Goal: Check status

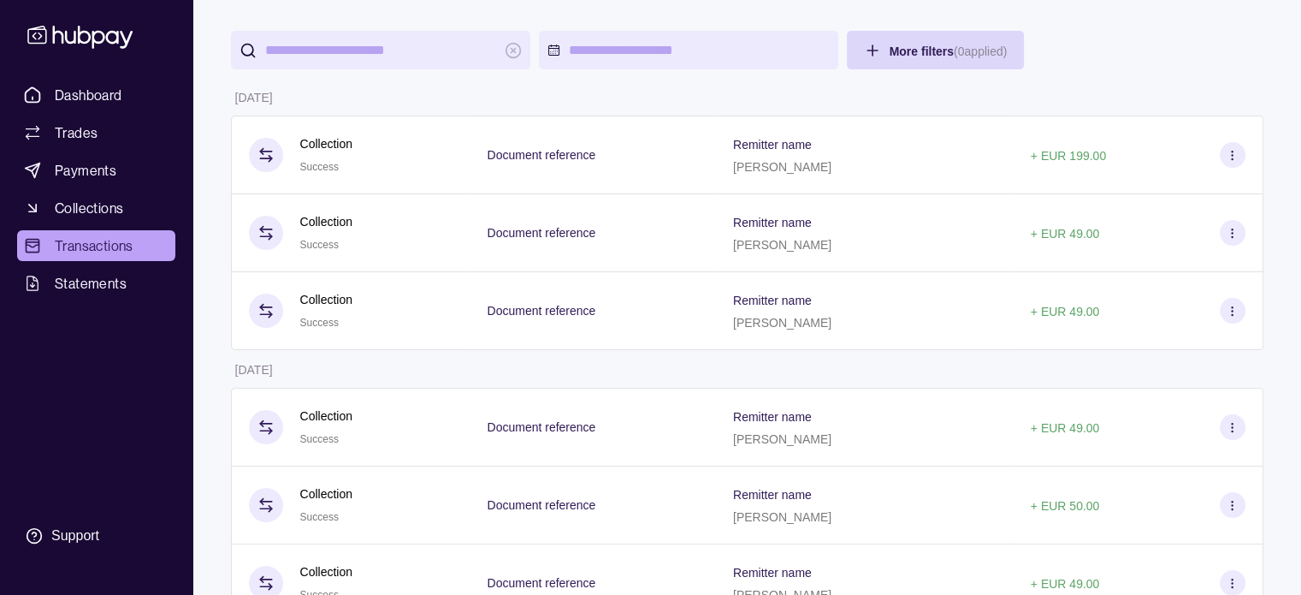
scroll to position [104, 0]
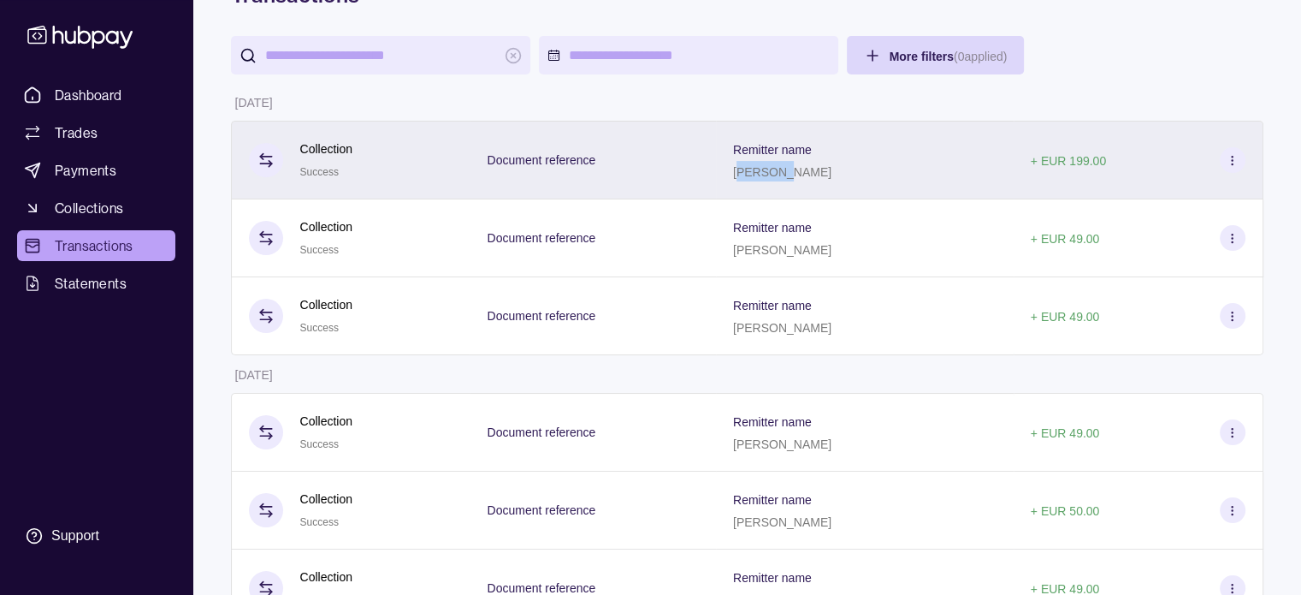
drag, startPoint x: 750, startPoint y: 175, endPoint x: 791, endPoint y: 175, distance: 40.2
click at [791, 175] on p "[PERSON_NAME]" at bounding box center [782, 172] width 98 height 14
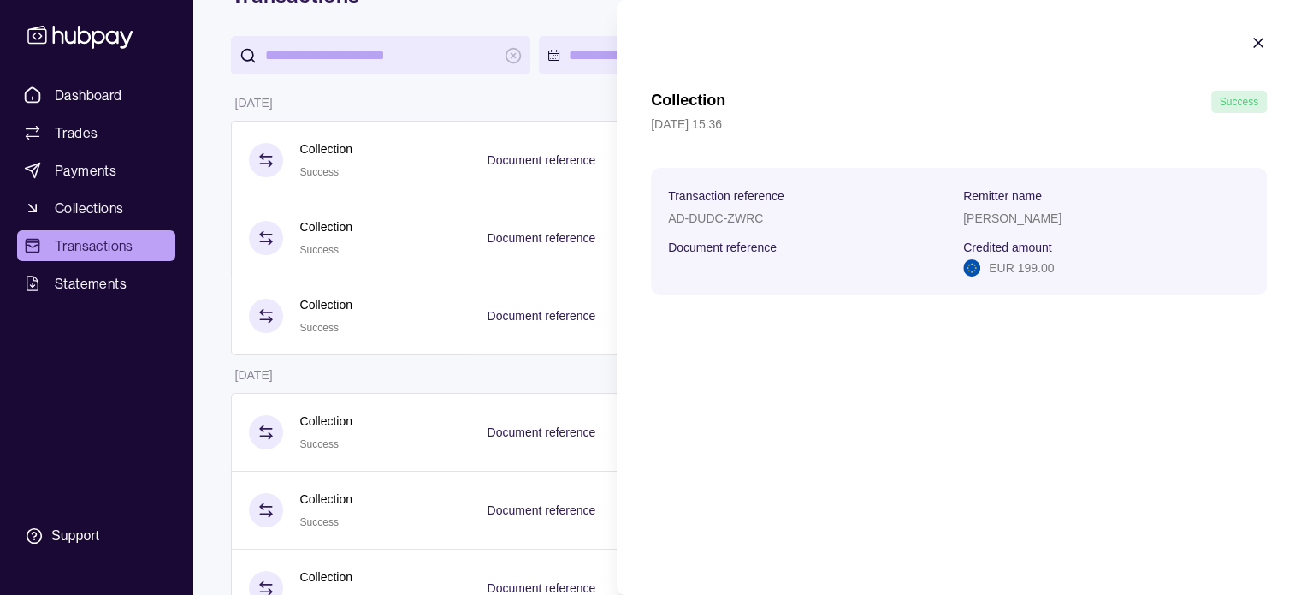
drag, startPoint x: 965, startPoint y: 222, endPoint x: 1076, endPoint y: 232, distance: 110.8
click at [1076, 232] on section "Transaction reference AD-DUDC-ZWRC Remitter name [PERSON_NAME] Document referen…" at bounding box center [959, 231] width 582 height 92
copy p "[PERSON_NAME]"
click at [1248, 49] on section "Collection Success [DATE] 15:36 Transaction reference AD-DUDC-ZWRC Remitter nam…" at bounding box center [959, 164] width 684 height 329
click at [1263, 42] on icon "button" at bounding box center [1258, 42] width 17 height 17
